Goal: Task Accomplishment & Management: Use online tool/utility

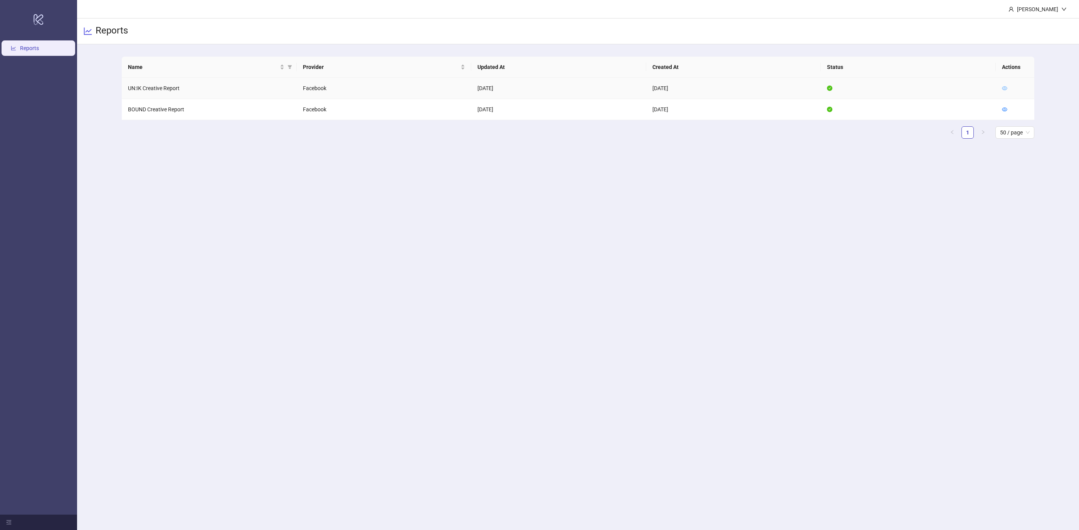
click at [1004, 86] on icon "eye" at bounding box center [1004, 88] width 5 height 5
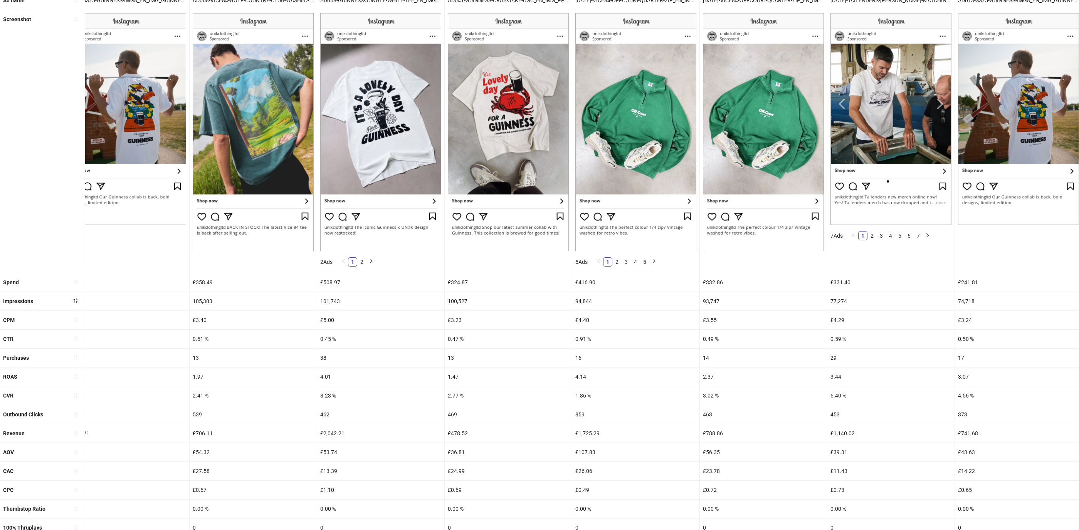
scroll to position [101, 0]
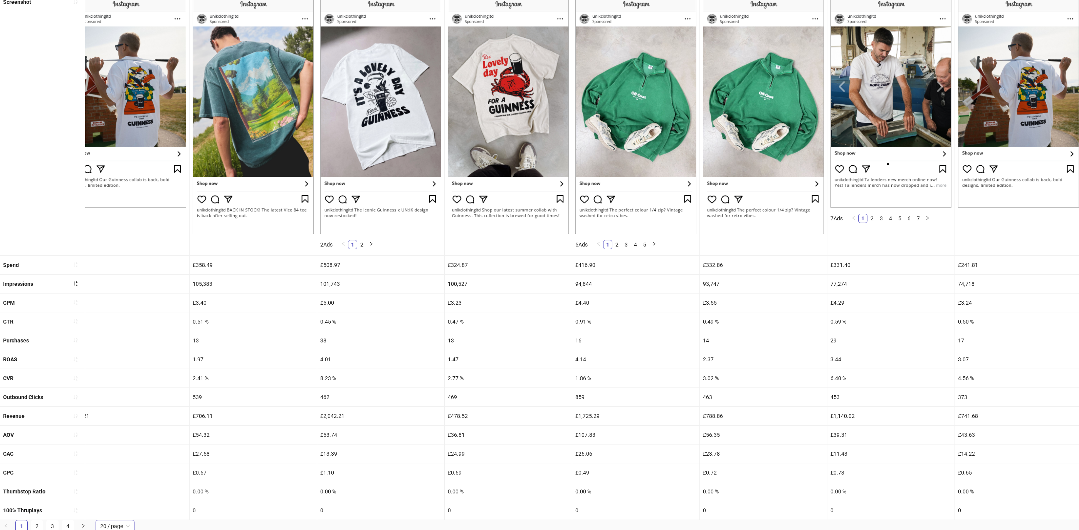
click at [126, 526] on span "20 / page" at bounding box center [115, 527] width 30 height 12
click at [125, 509] on div "100 / page" at bounding box center [115, 511] width 26 height 8
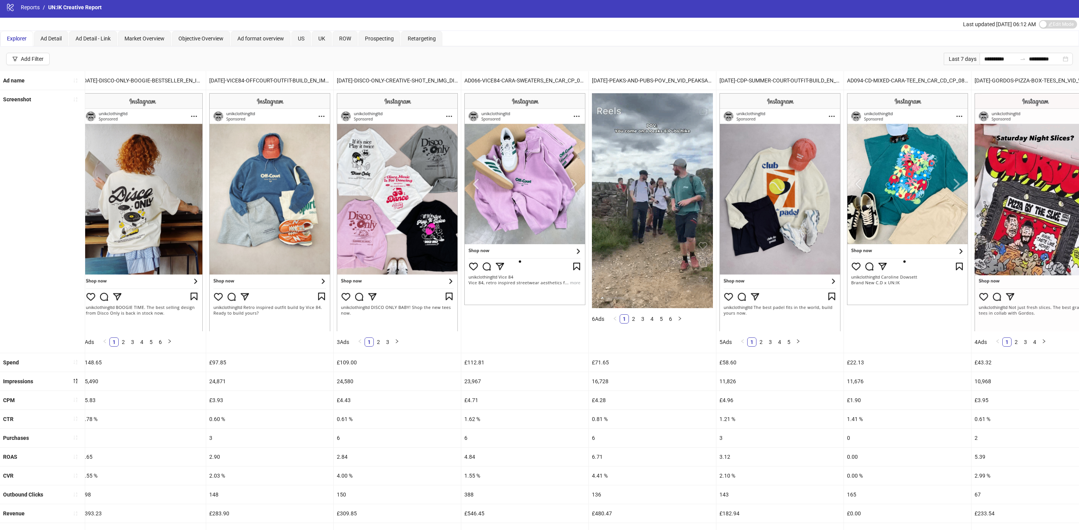
scroll to position [0, 3714]
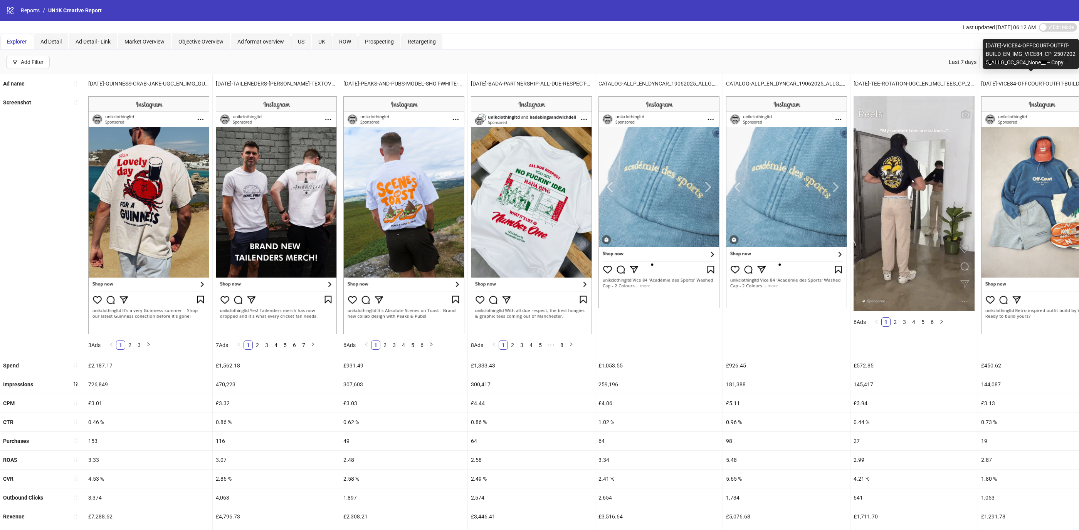
click at [1000, 69] on div "[DATE]-VICE84-OFFCOURT-OUTFIT-BUILD_EN_IMG_VICE84_CP_25072025_ALLG_CC_SC4_None_…" at bounding box center [1031, 54] width 96 height 30
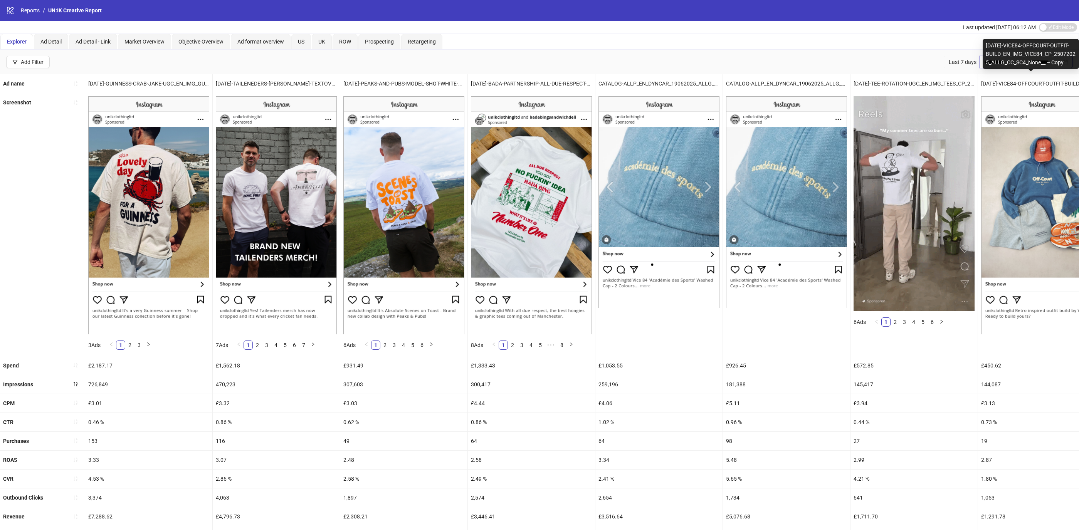
click at [984, 61] on input "**********" at bounding box center [1000, 62] width 32 height 8
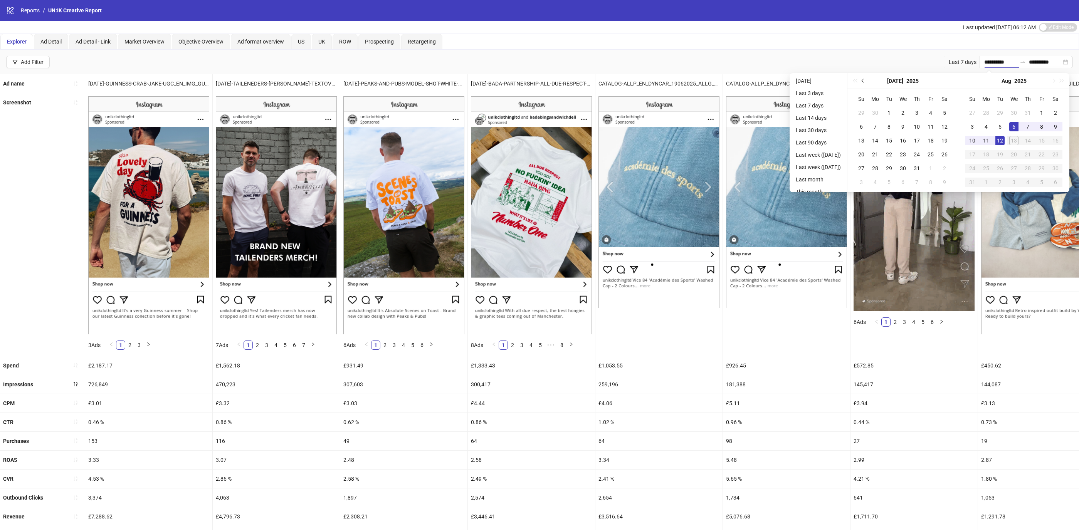
click at [868, 82] on button "Previous month (PageUp)" at bounding box center [863, 80] width 8 height 15
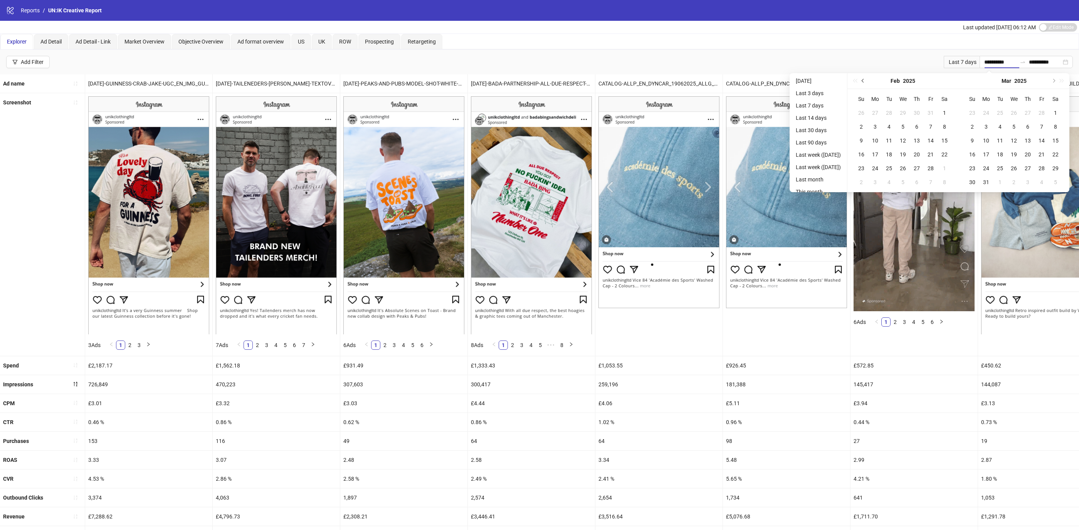
click at [868, 82] on button "Previous month (PageUp)" at bounding box center [863, 80] width 8 height 15
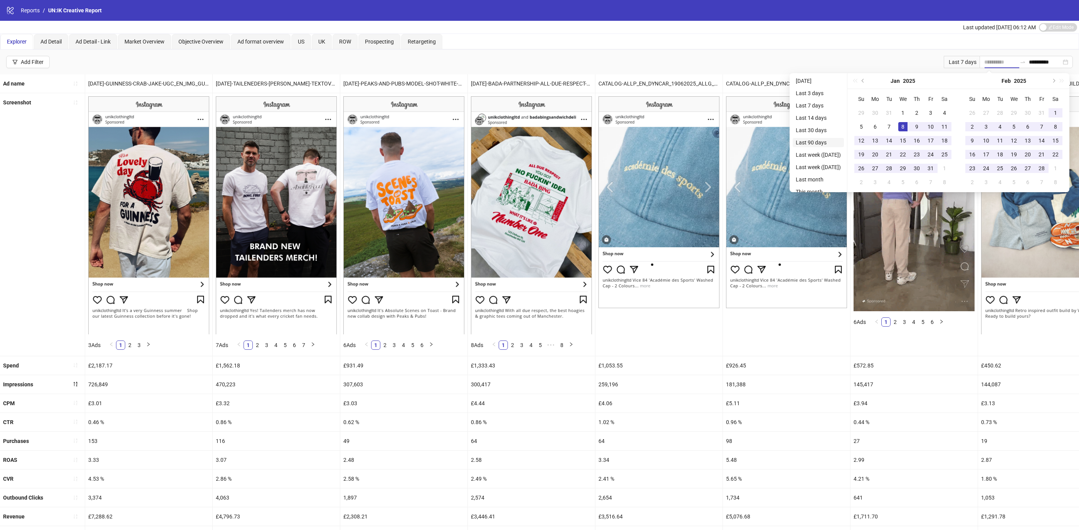
type input "**********"
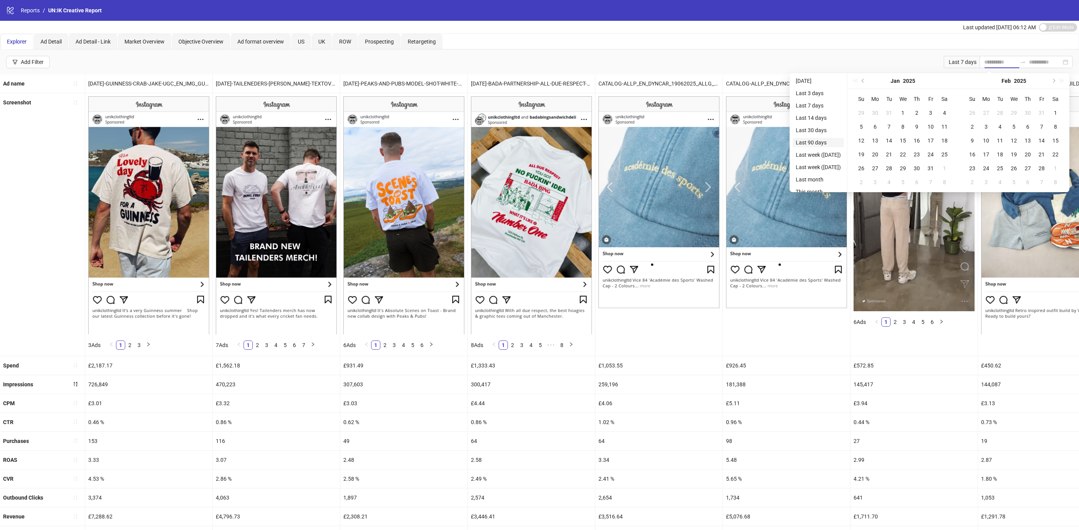
click at [828, 143] on li "Last 90 days" at bounding box center [818, 142] width 51 height 9
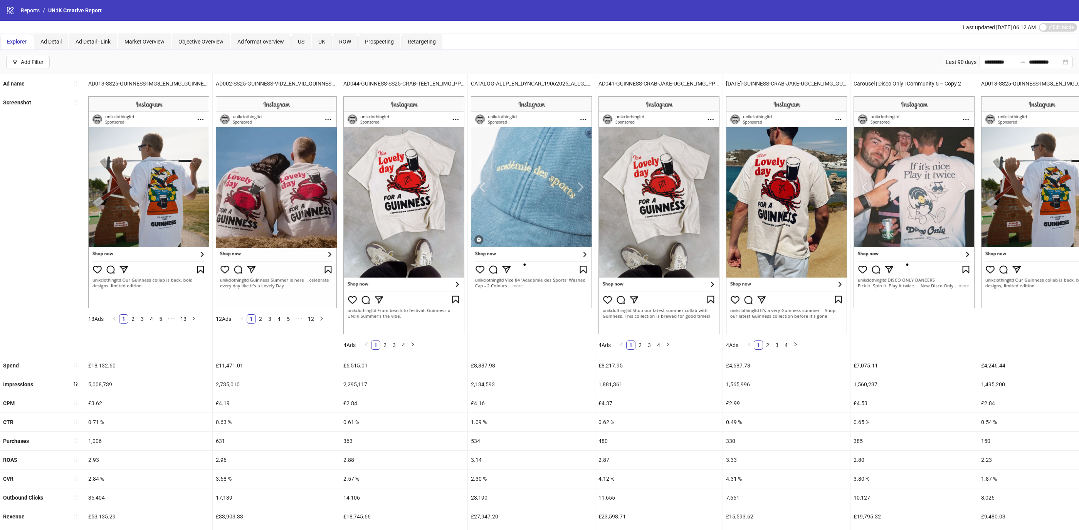
scroll to position [101, 0]
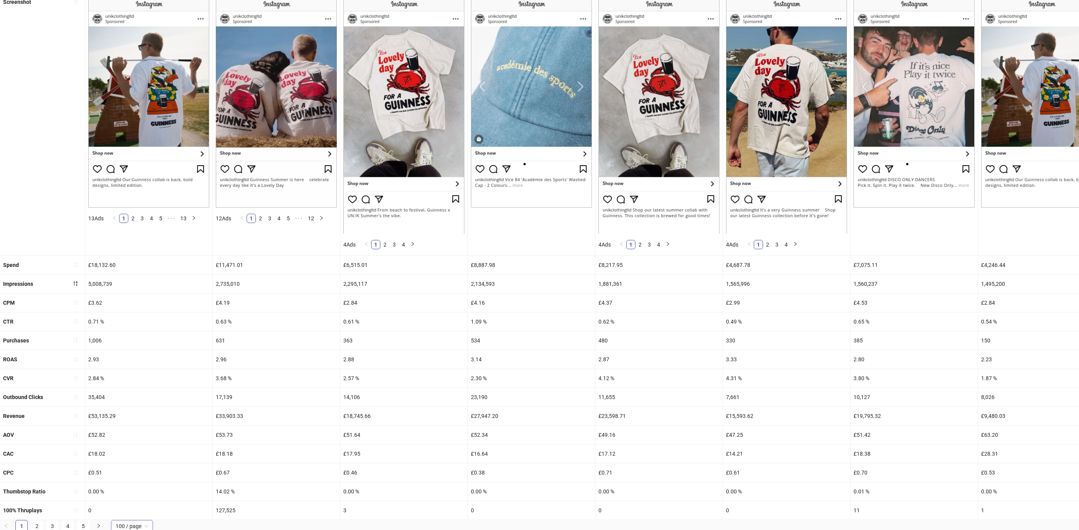
click at [127, 528] on span "100 / page" at bounding box center [132, 527] width 33 height 12
click at [136, 512] on div "100 / page" at bounding box center [131, 511] width 29 height 8
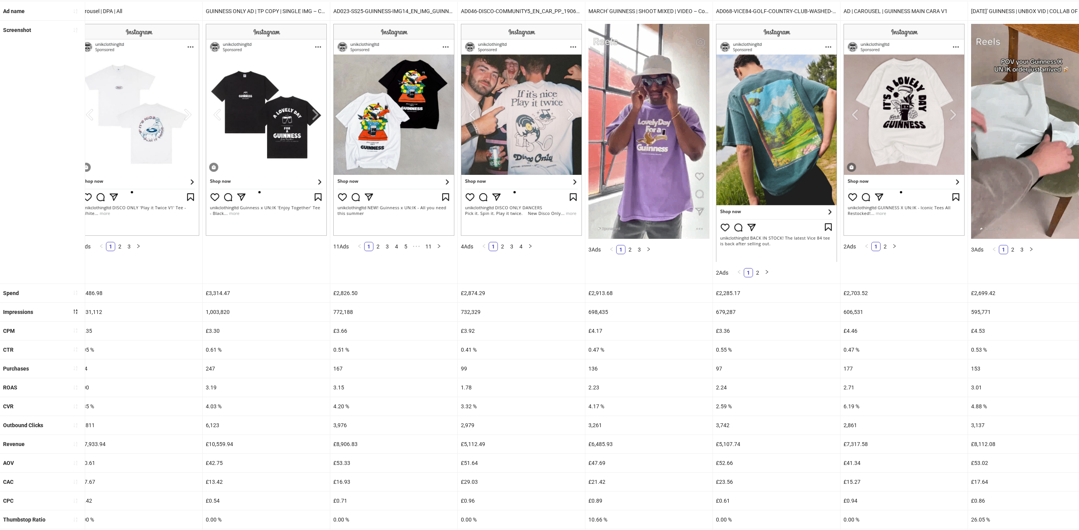
scroll to position [0, 0]
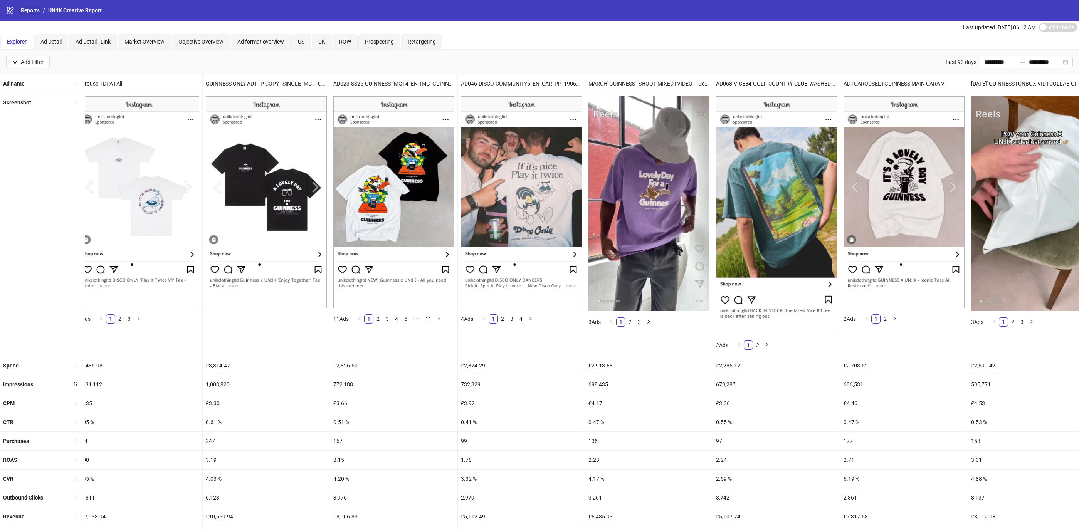
click at [30, 12] on link "Reports" at bounding box center [30, 10] width 22 height 8
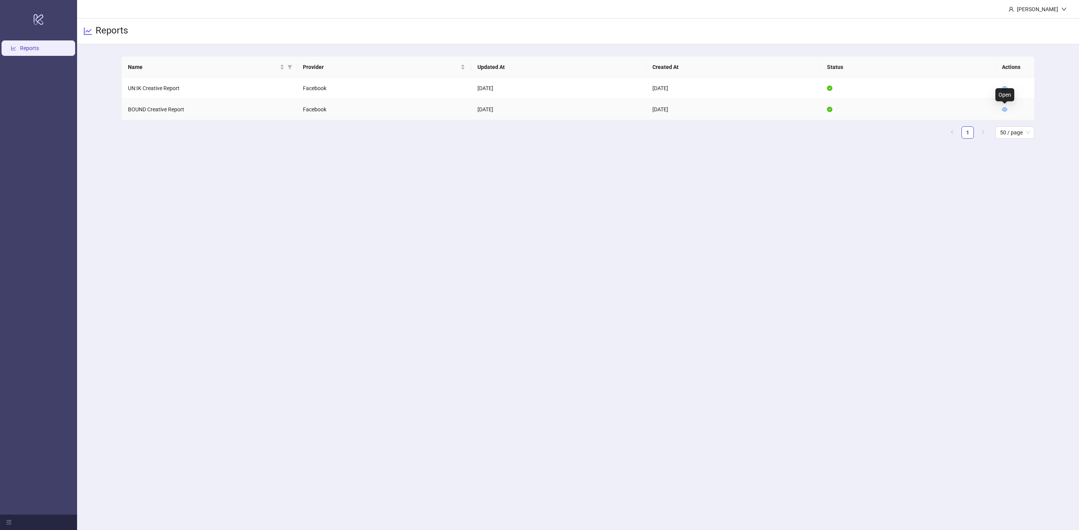
click at [1007, 107] on td at bounding box center [1015, 109] width 39 height 21
click at [1005, 108] on icon "eye" at bounding box center [1004, 109] width 5 height 5
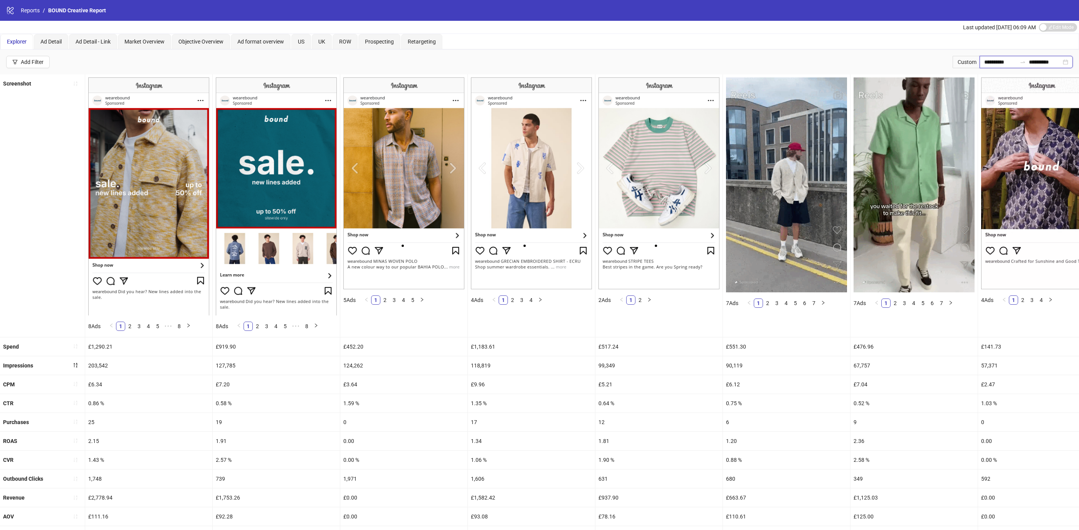
click at [1001, 64] on input "**********" at bounding box center [1000, 62] width 32 height 8
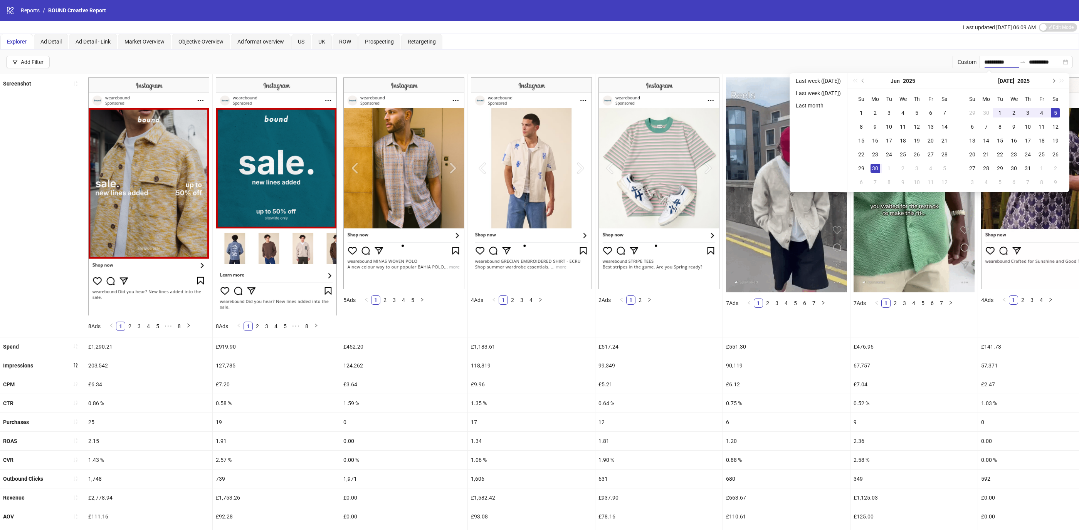
click at [1055, 80] on span "Next month (PageDown)" at bounding box center [1053, 81] width 4 height 4
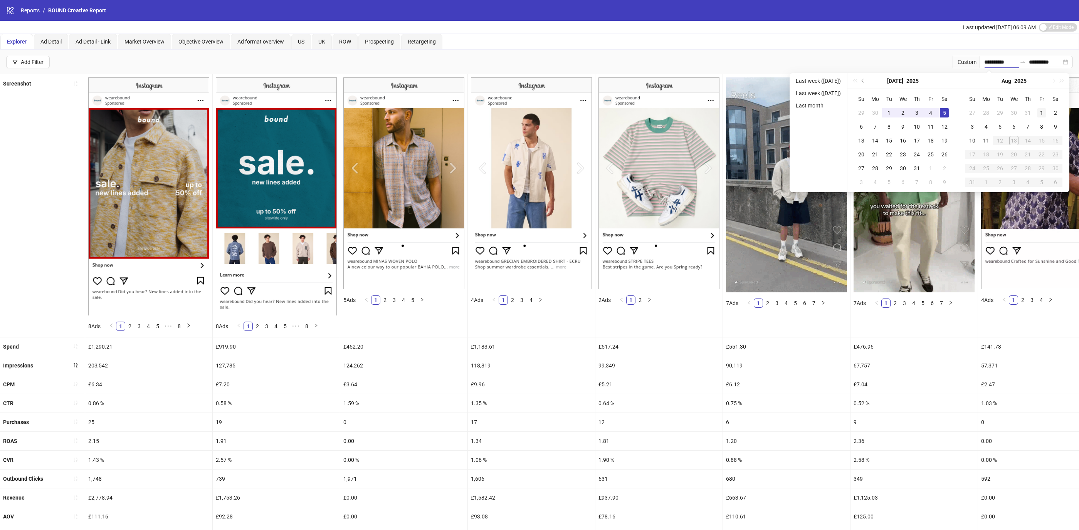
type input "**********"
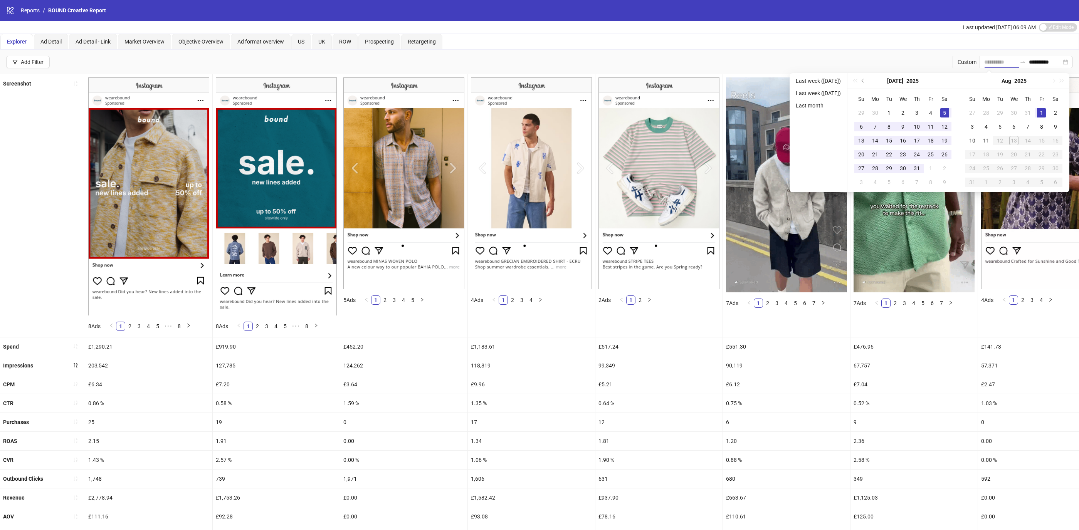
drag, startPoint x: 1046, startPoint y: 107, endPoint x: 1007, endPoint y: 156, distance: 62.2
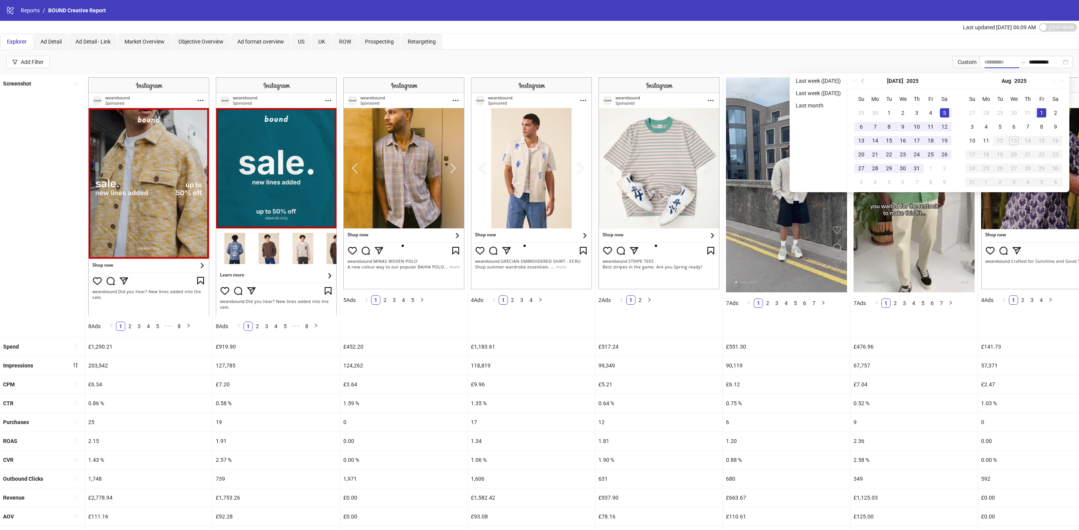
click at [1046, 107] on td "1" at bounding box center [1042, 113] width 14 height 14
click at [991, 141] on div "11" at bounding box center [986, 140] width 9 height 9
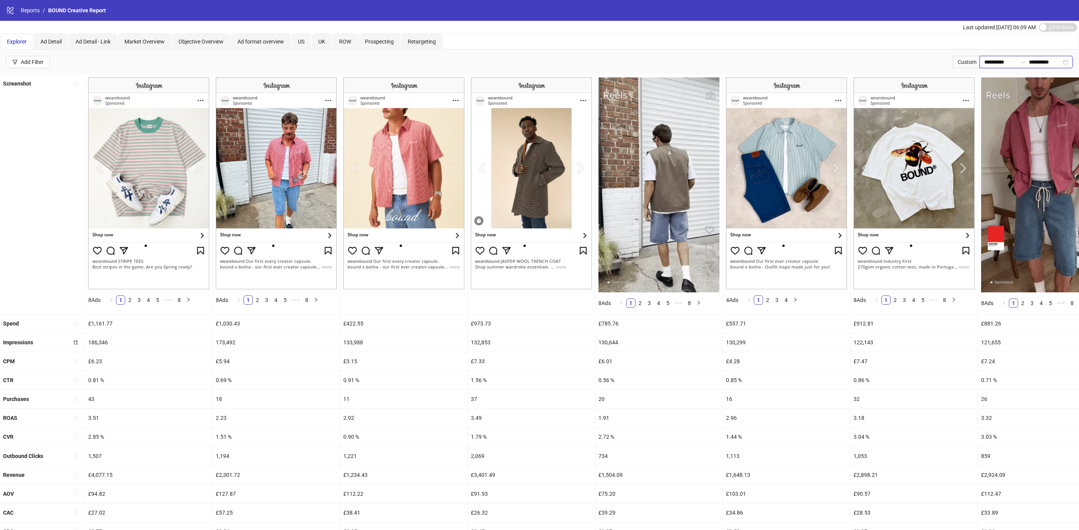
click at [1043, 58] on input "**********" at bounding box center [1045, 62] width 32 height 8
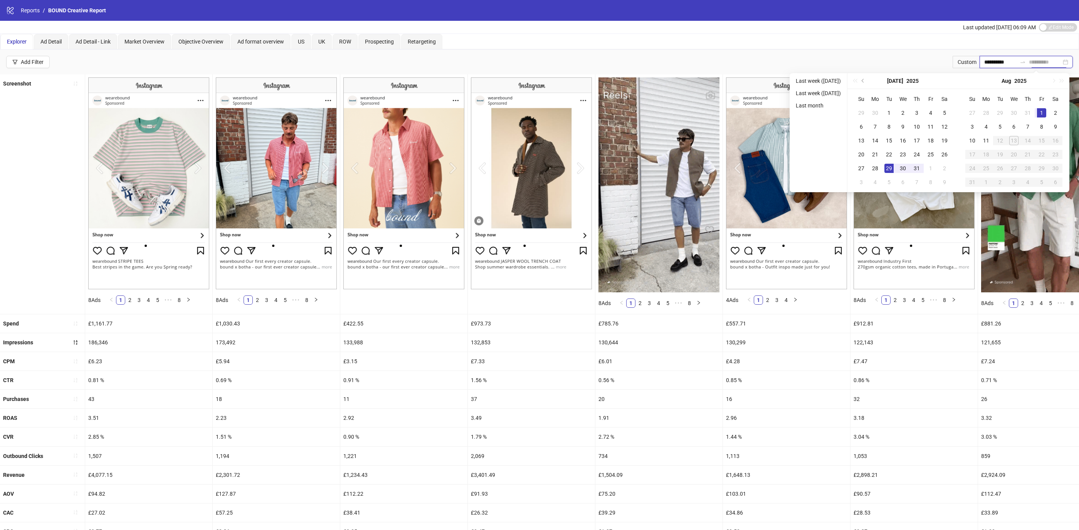
type input "**********"
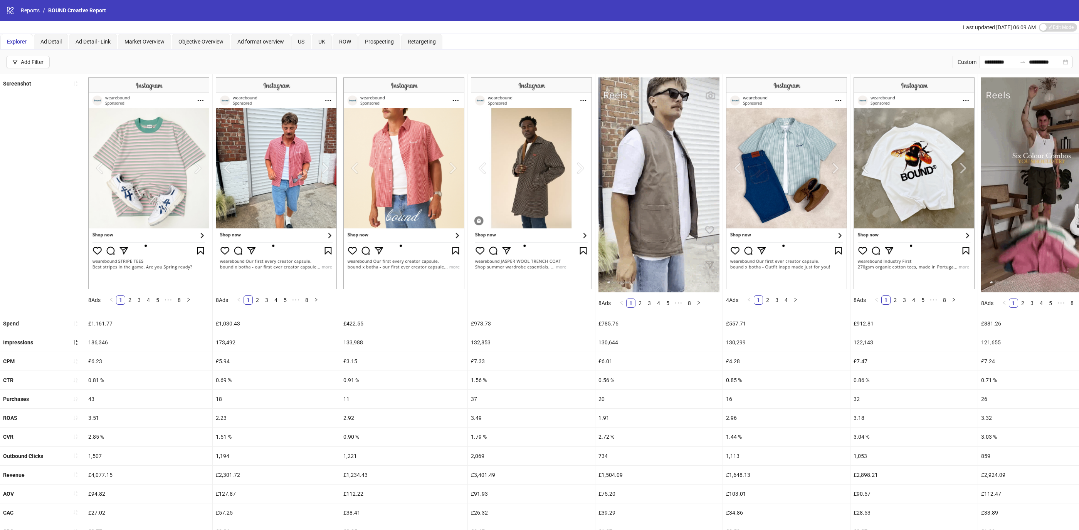
click at [799, 60] on div "**********" at bounding box center [539, 62] width 1079 height 25
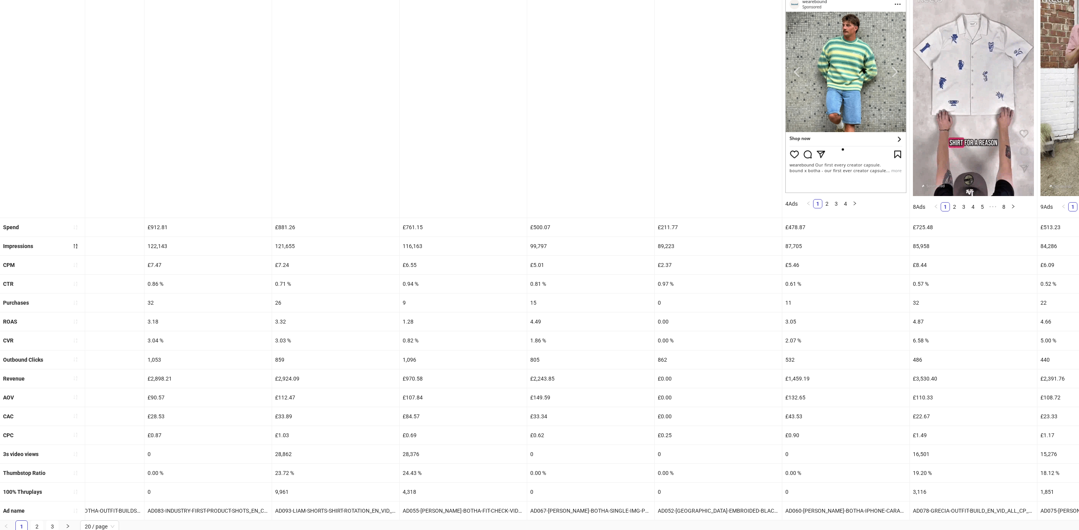
scroll to position [0, 700]
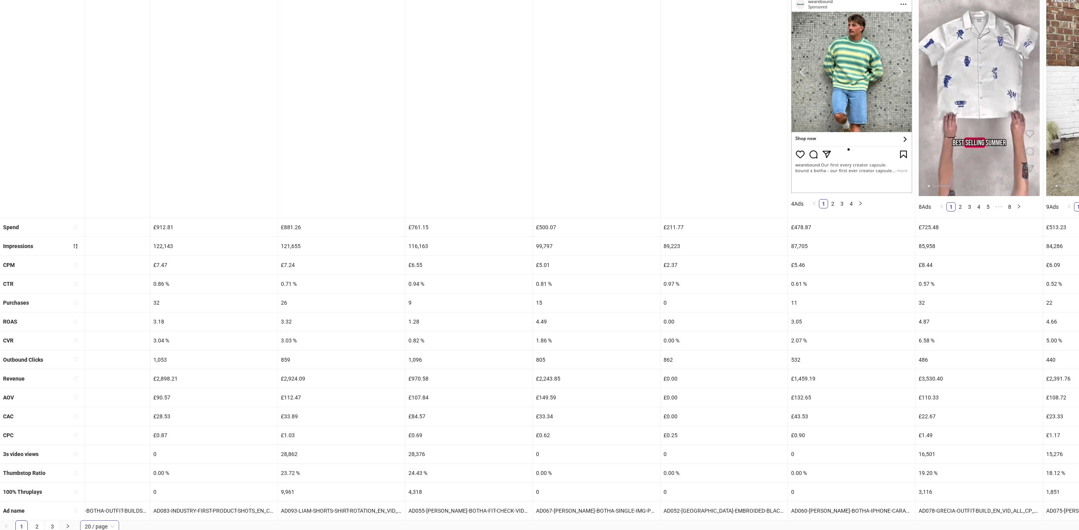
click at [94, 524] on span "20 / page" at bounding box center [100, 527] width 30 height 12
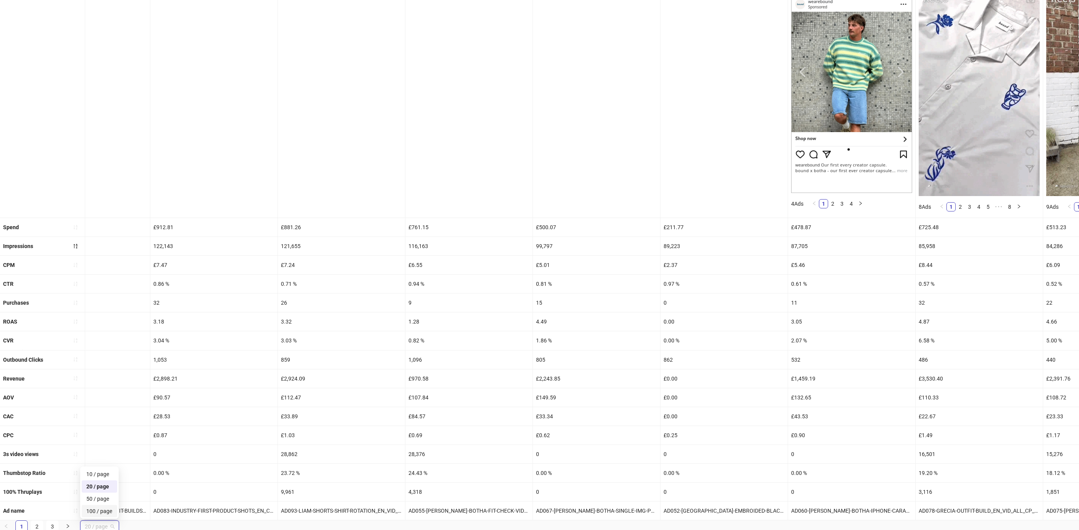
click at [106, 511] on div "100 / page" at bounding box center [99, 511] width 26 height 8
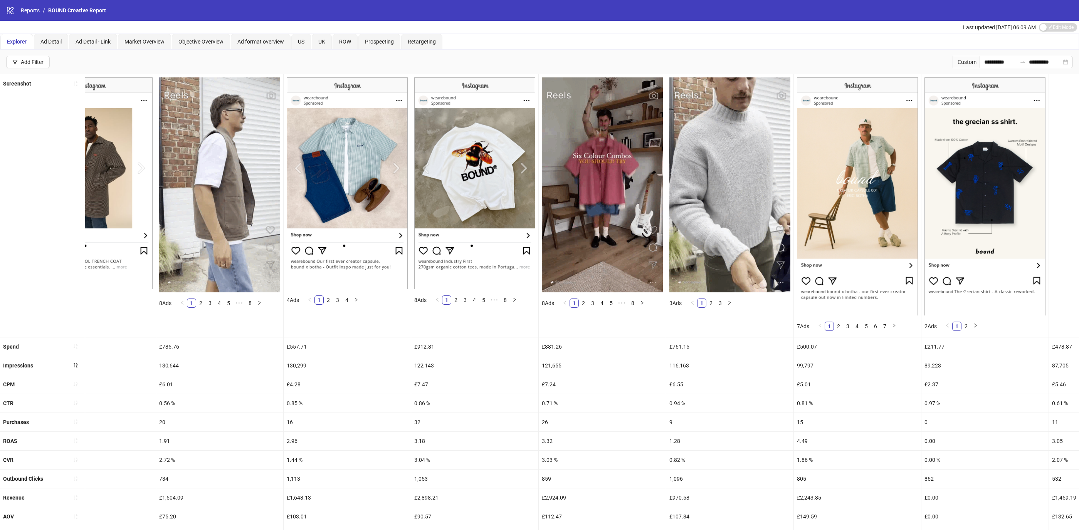
scroll to position [0, 457]
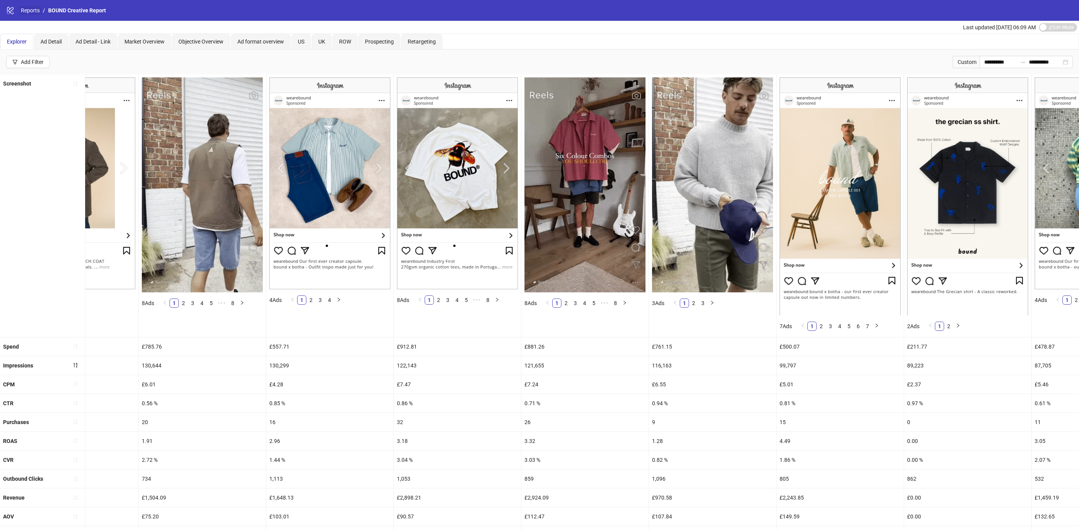
click at [31, 13] on link "Reports" at bounding box center [30, 10] width 22 height 8
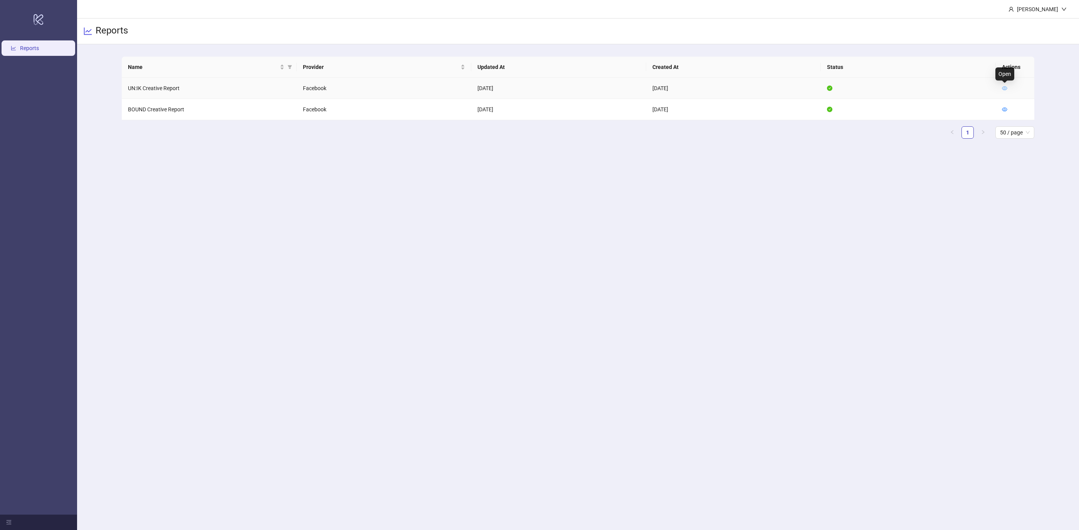
click at [1004, 87] on icon "eye" at bounding box center [1004, 88] width 5 height 4
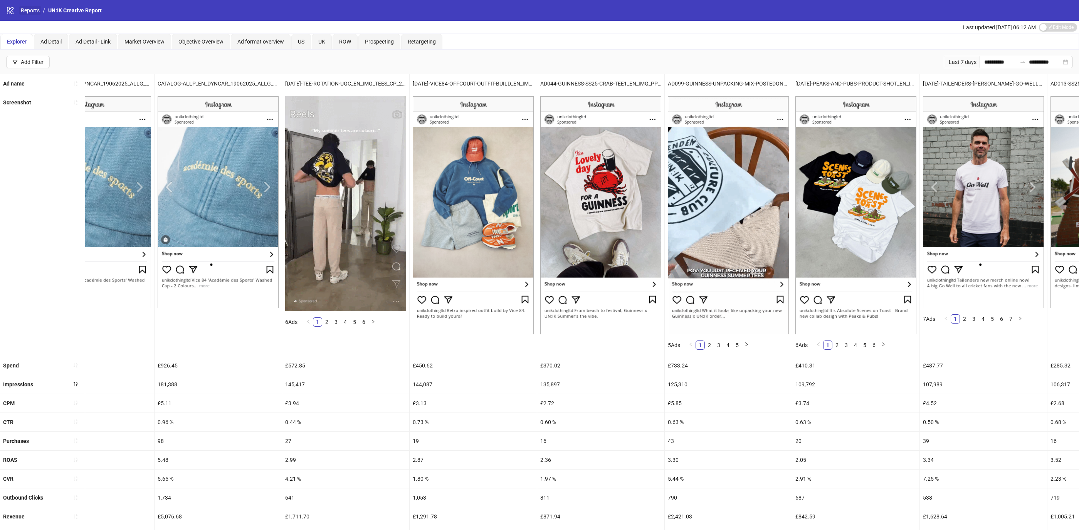
click at [32, 13] on link "Reports" at bounding box center [30, 10] width 22 height 8
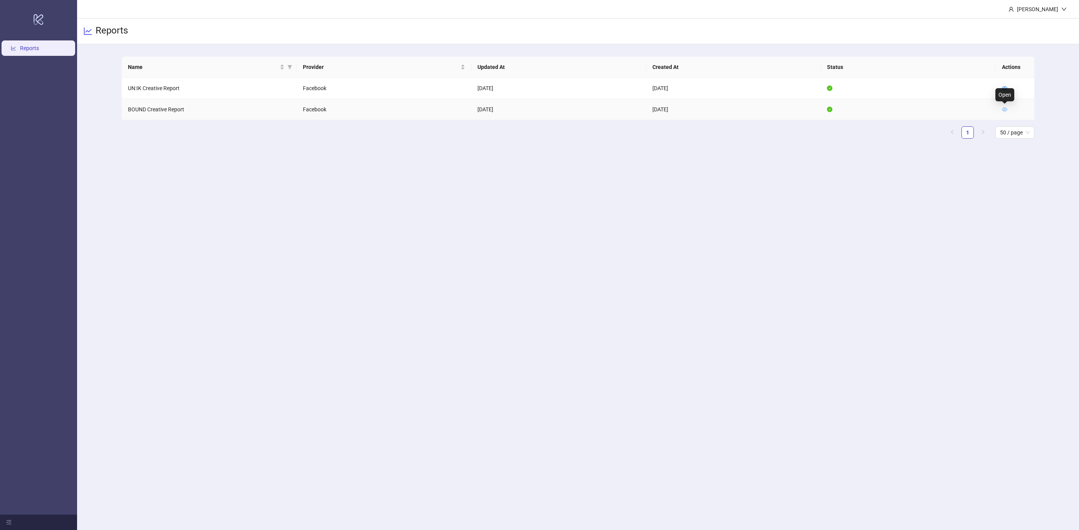
click at [1003, 110] on icon "eye" at bounding box center [1004, 110] width 5 height 4
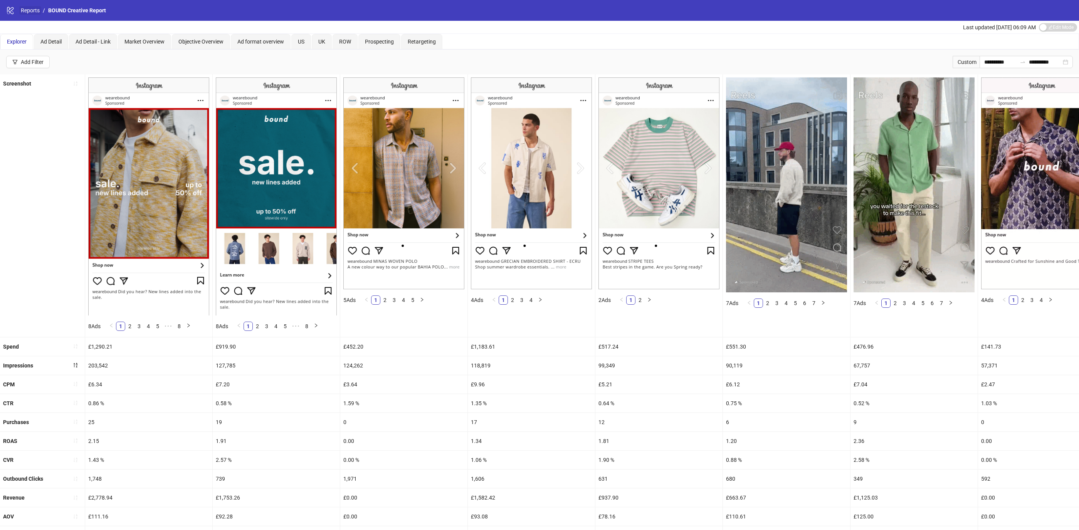
click at [39, 10] on link "Reports" at bounding box center [30, 10] width 22 height 8
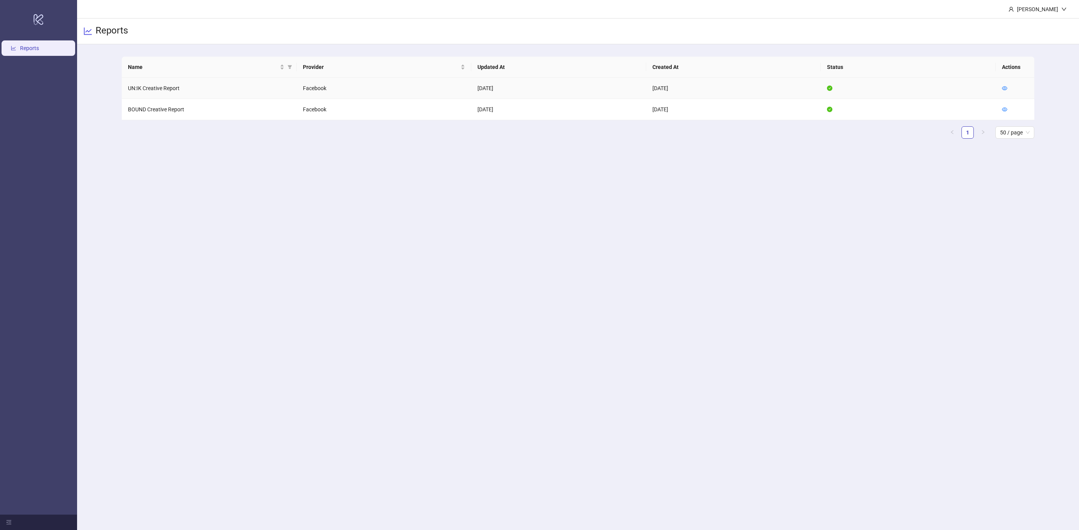
click at [1007, 84] on div at bounding box center [1004, 88] width 5 height 8
click at [1006, 86] on icon "eye" at bounding box center [1004, 88] width 5 height 5
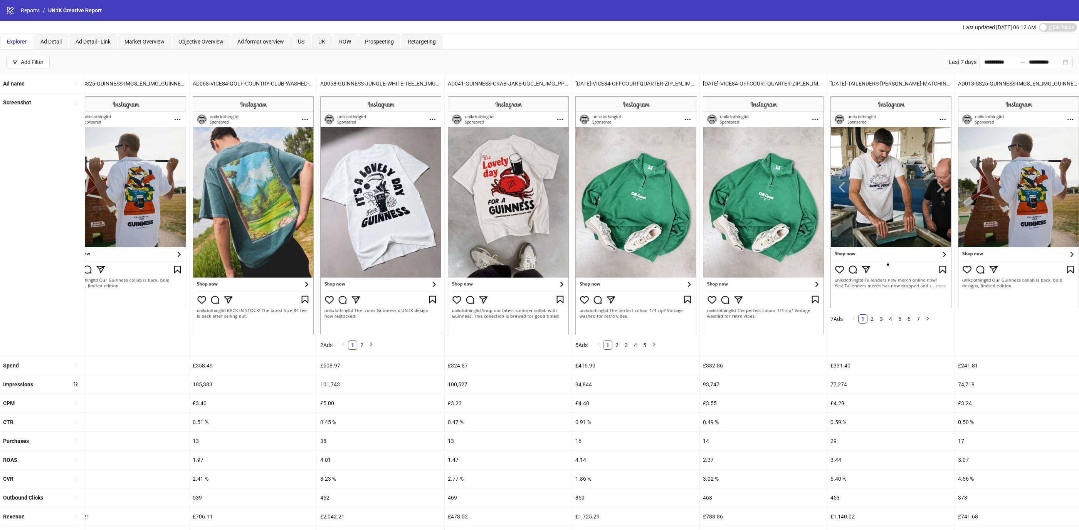
scroll to position [101, 0]
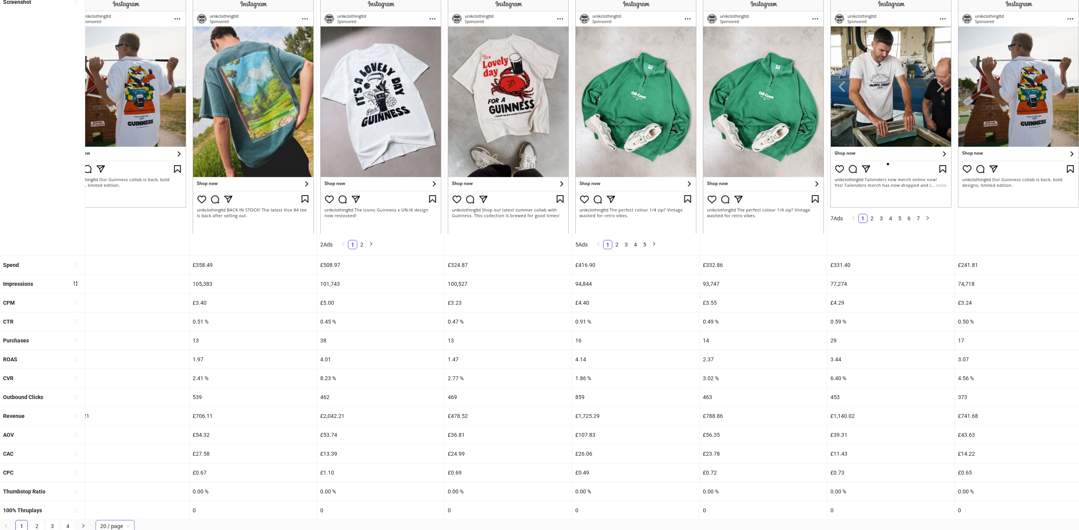
click at [101, 522] on span "20 / page" at bounding box center [115, 527] width 30 height 12
click at [124, 511] on div "100 / page" at bounding box center [115, 511] width 26 height 8
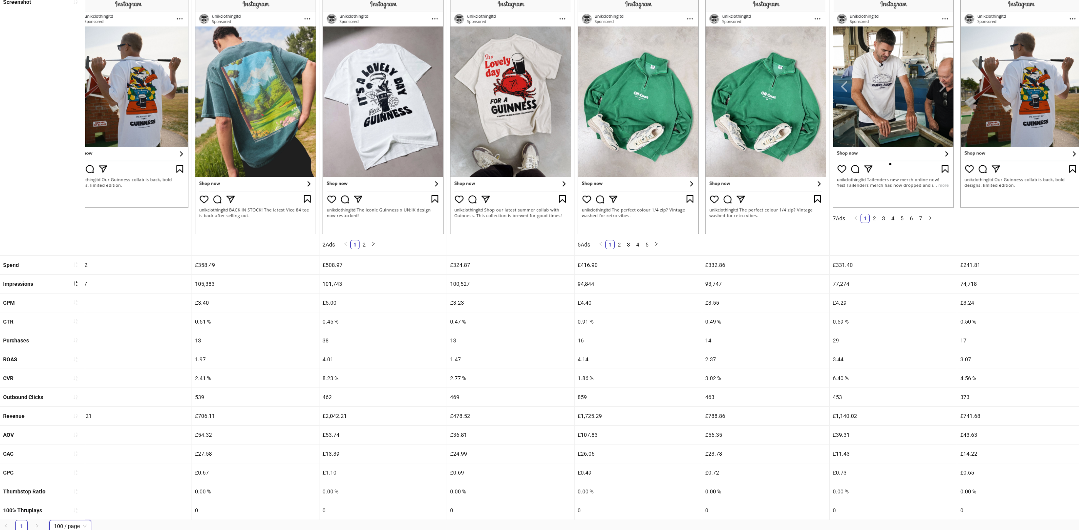
scroll to position [0, 0]
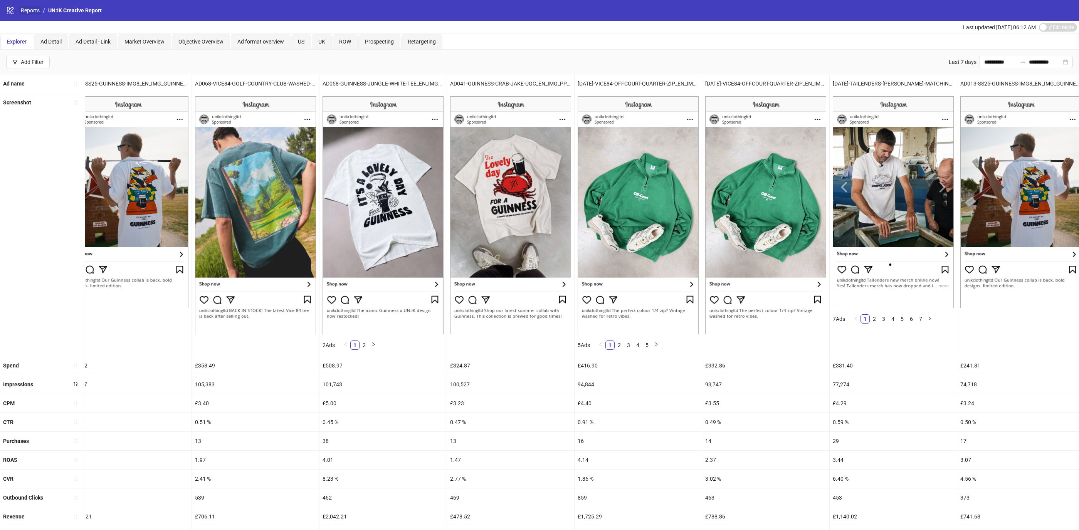
click at [32, 11] on link "Reports" at bounding box center [30, 10] width 22 height 8
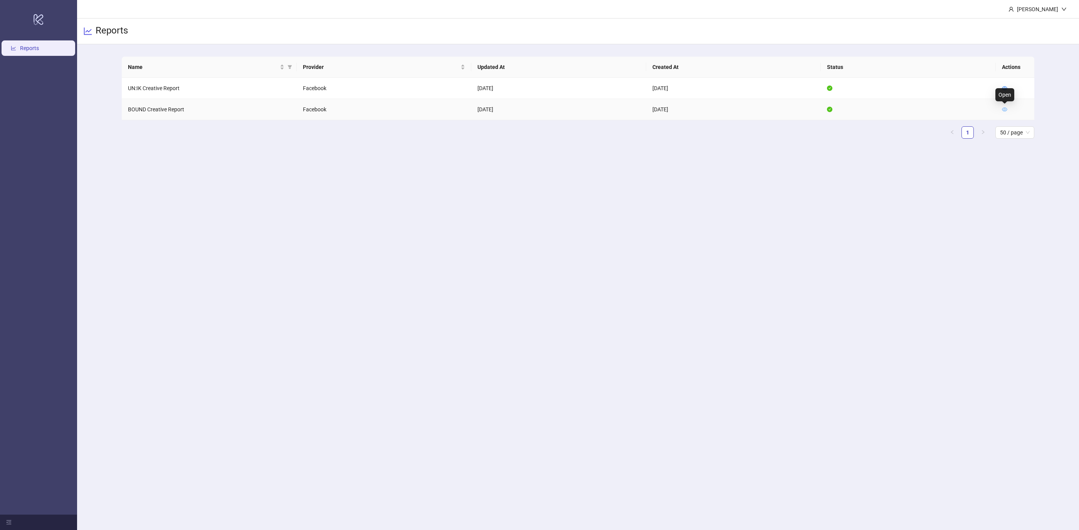
click at [1004, 109] on icon "eye" at bounding box center [1004, 110] width 5 height 4
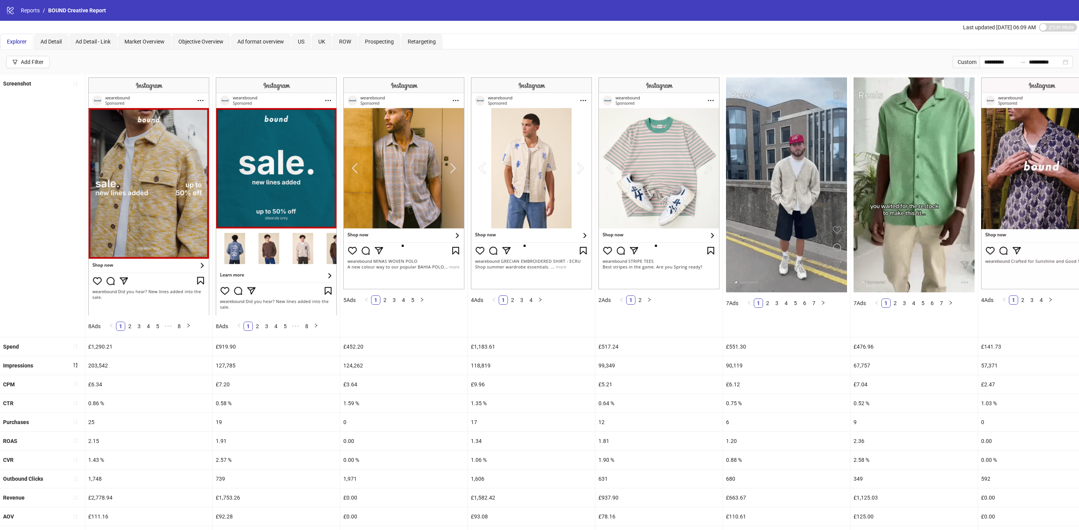
scroll to position [119, 0]
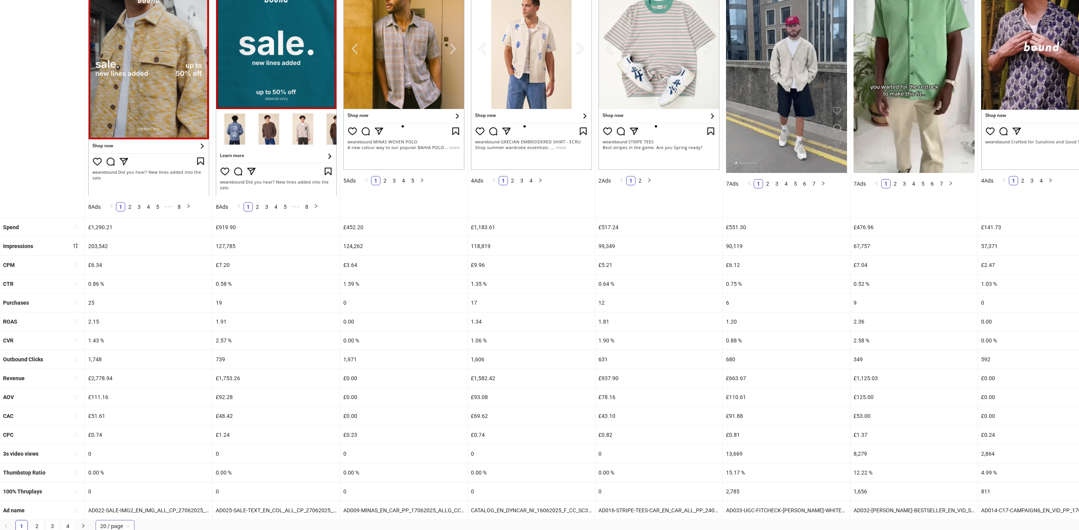
click at [123, 523] on span "20 / page" at bounding box center [115, 527] width 30 height 12
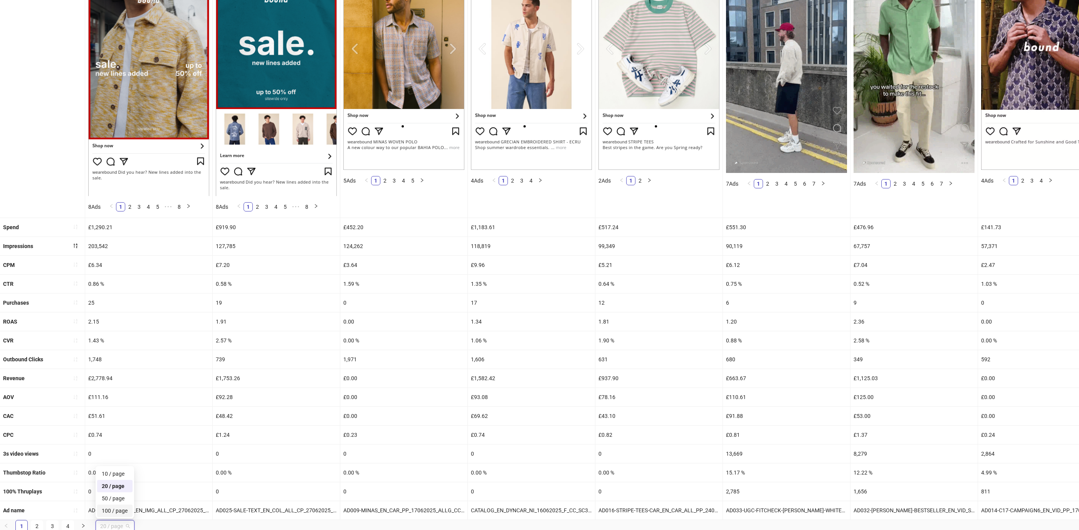
click at [123, 510] on div "100 / page" at bounding box center [115, 511] width 26 height 8
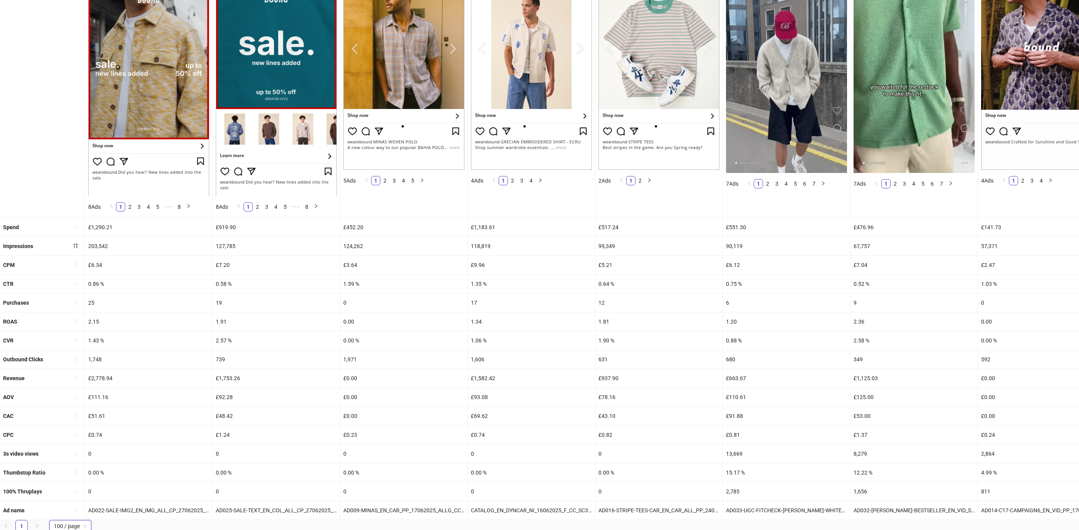
scroll to position [0, 0]
